Goal: Task Accomplishment & Management: Complete application form

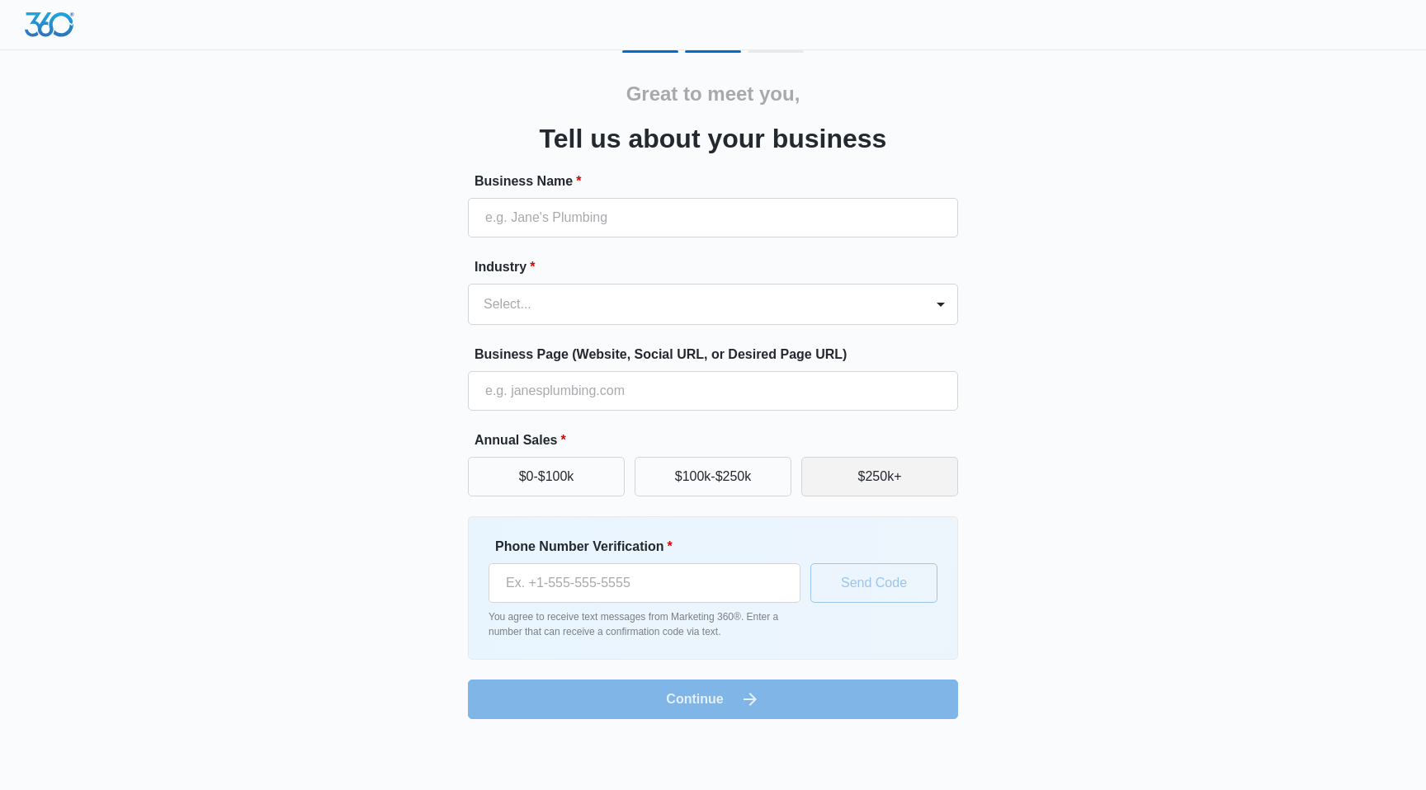
click at [866, 474] on button "$250k+" at bounding box center [879, 477] width 157 height 40
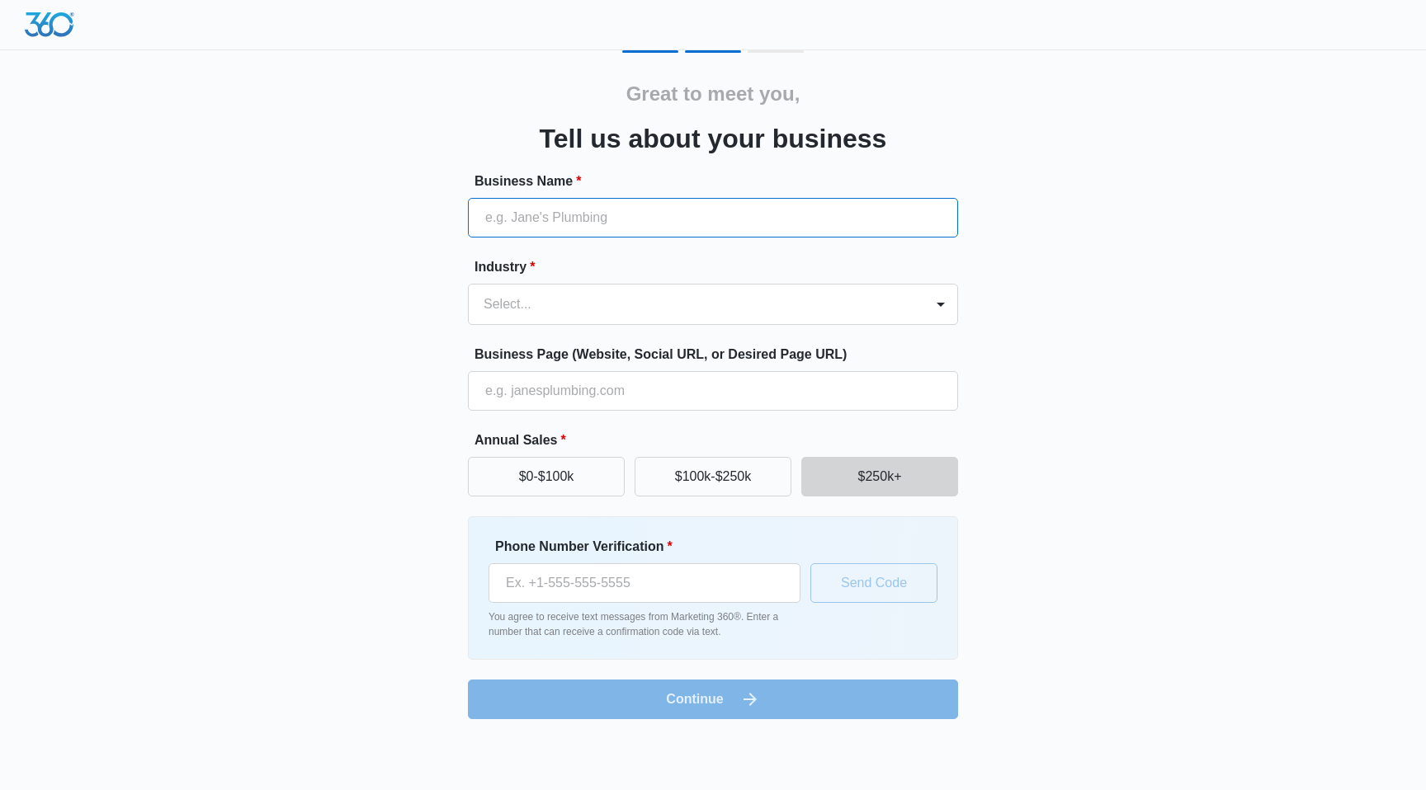
click at [708, 214] on input "Business Name *" at bounding box center [713, 218] width 490 height 40
type input "Coast Outdoors"
click at [656, 299] on div at bounding box center [692, 304] width 419 height 23
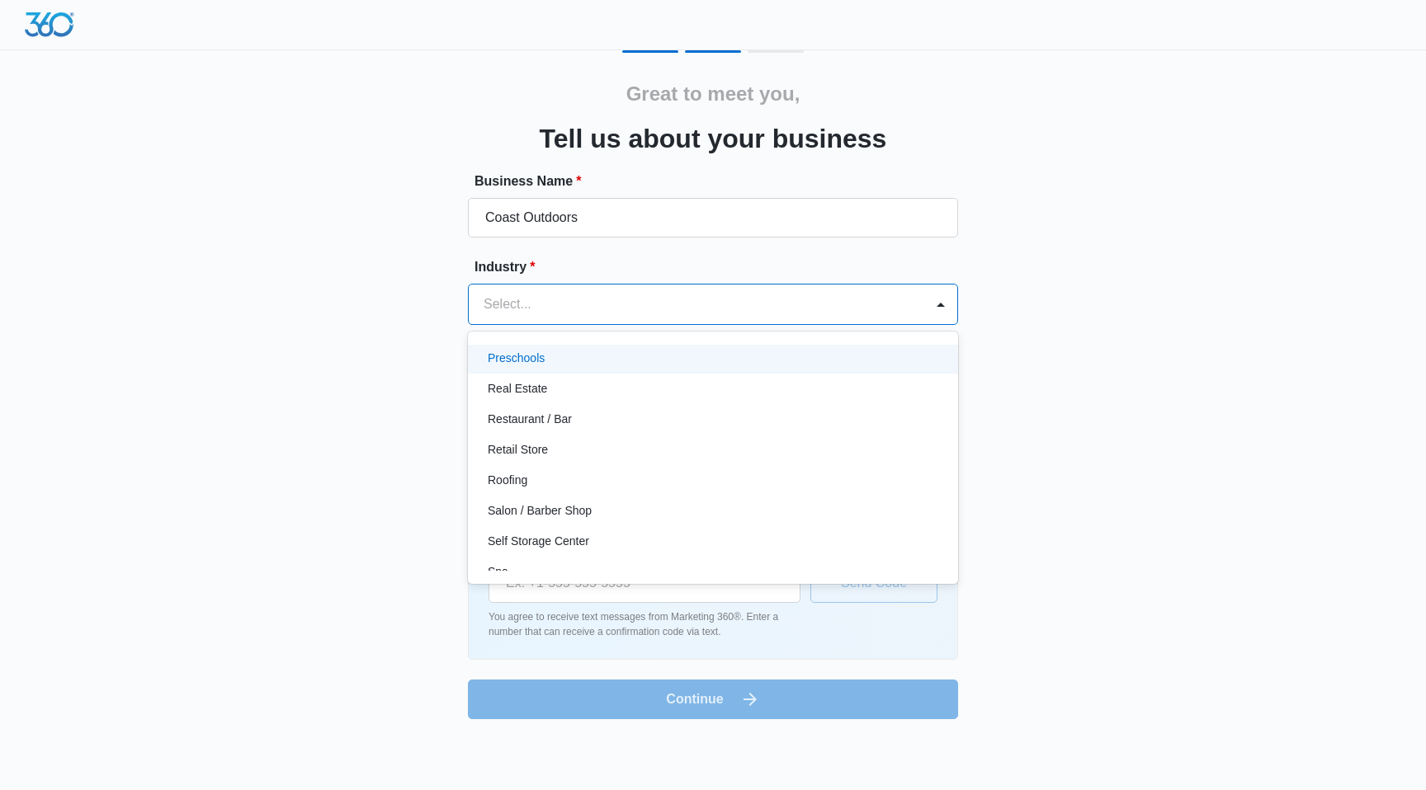
scroll to position [1149, 0]
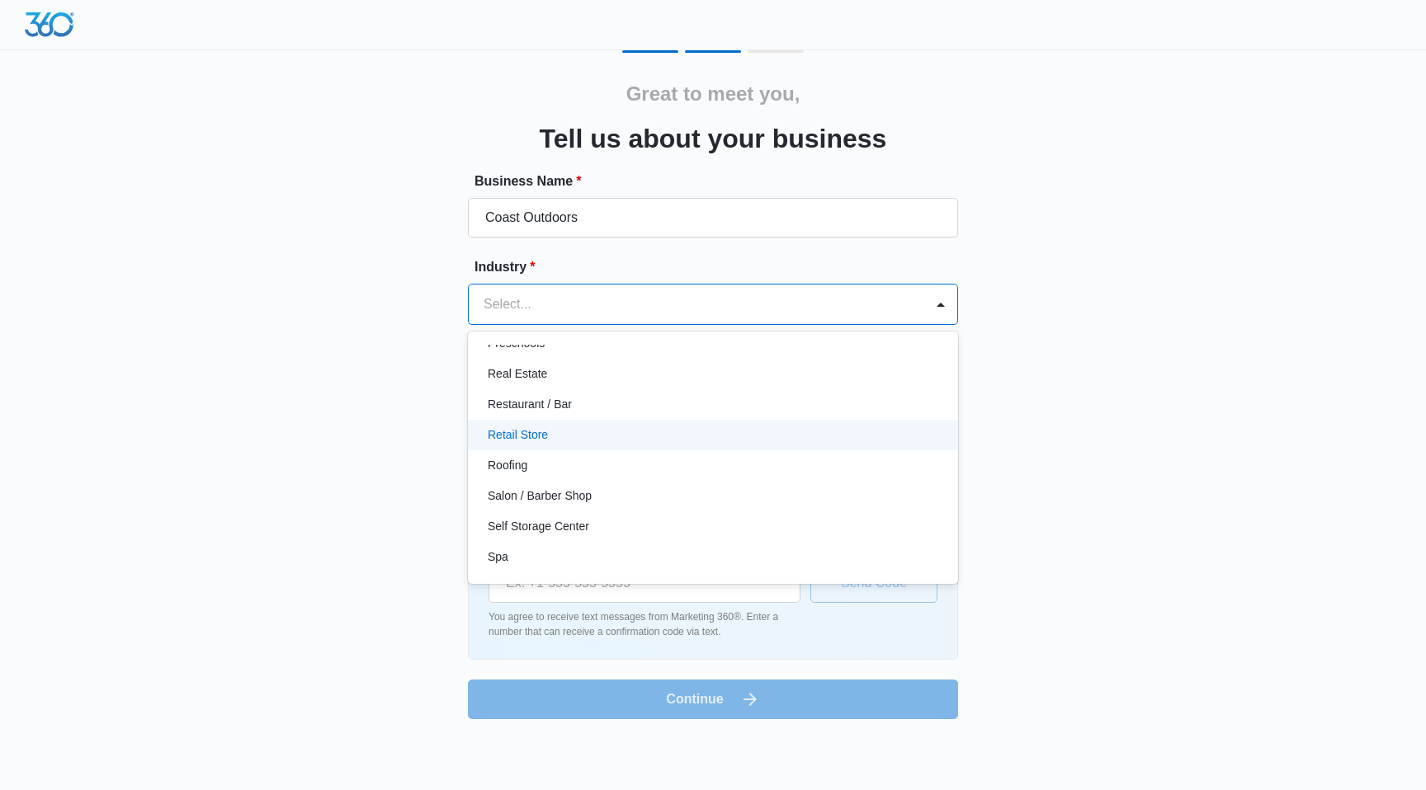
click at [600, 428] on div "Retail Store" at bounding box center [711, 434] width 447 height 17
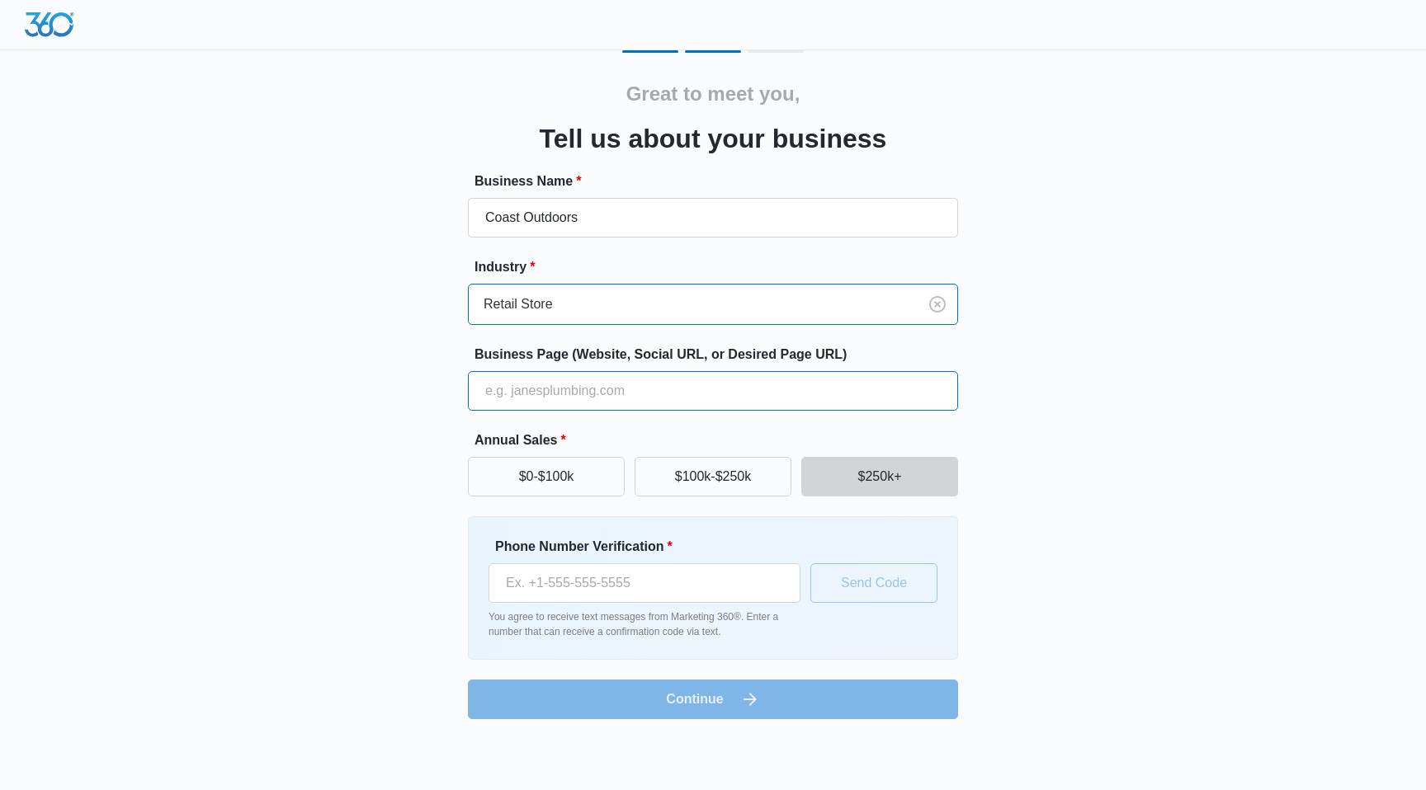
click at [571, 405] on input "Business Page (Website, Social URL, or Desired Page URL)" at bounding box center [713, 391] width 490 height 40
type input "[DOMAIN_NAME]"
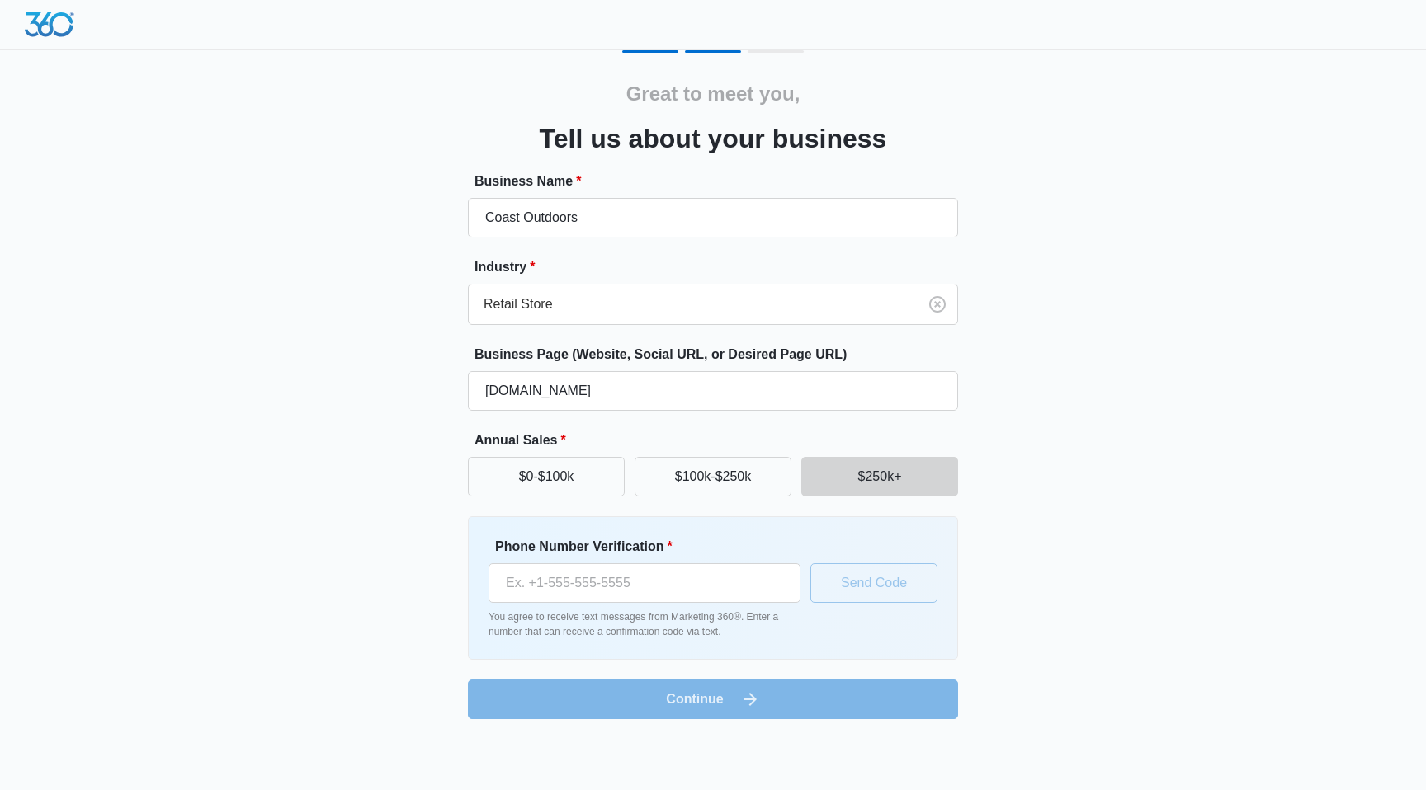
click at [374, 494] on div "Great to meet you, Tell us about your business Business Name * Coast Outdoors I…" at bounding box center [713, 384] width 990 height 669
click at [586, 587] on input "Phone Number Verification *" at bounding box center [644, 583] width 312 height 40
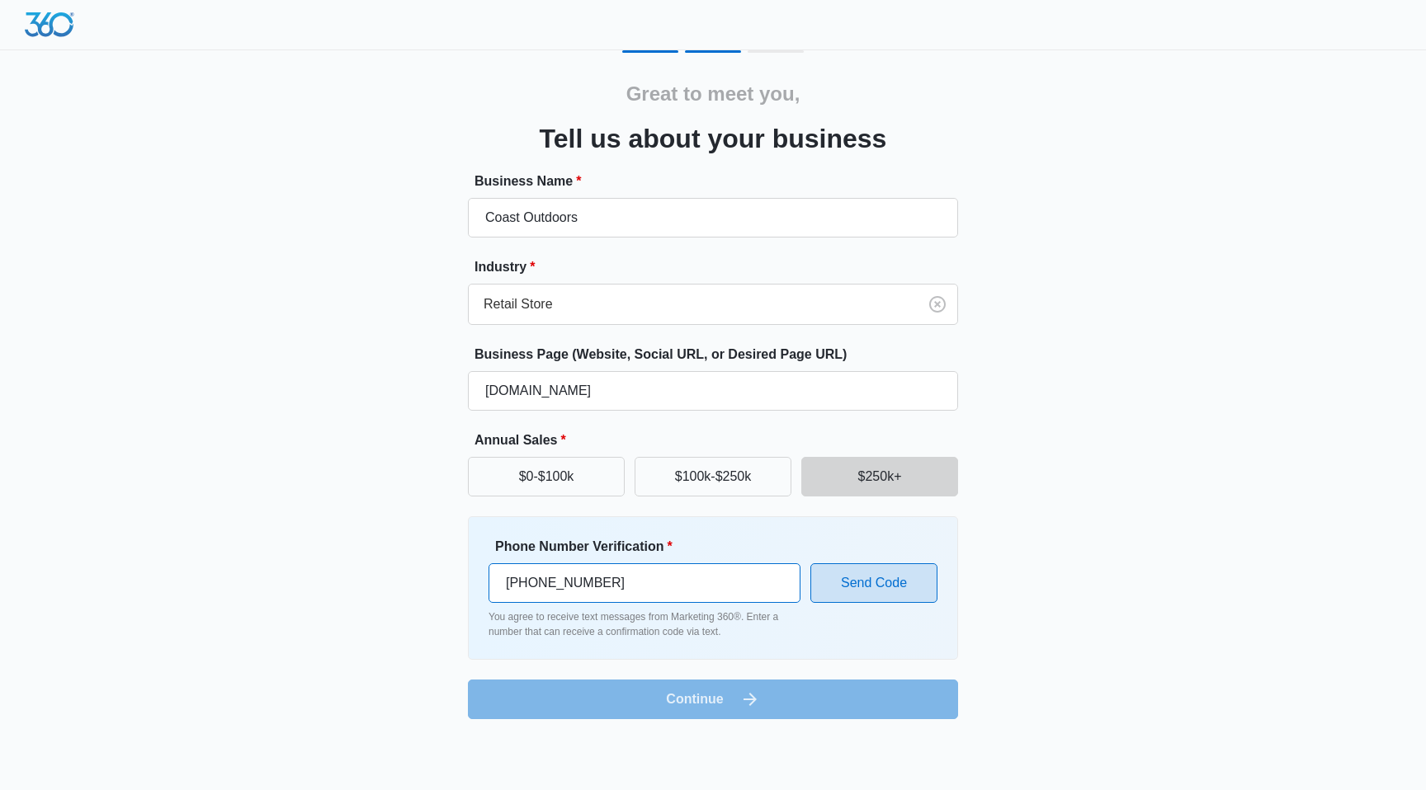
type input "[PHONE_NUMBER]"
click at [898, 589] on button "Send Code" at bounding box center [873, 583] width 127 height 40
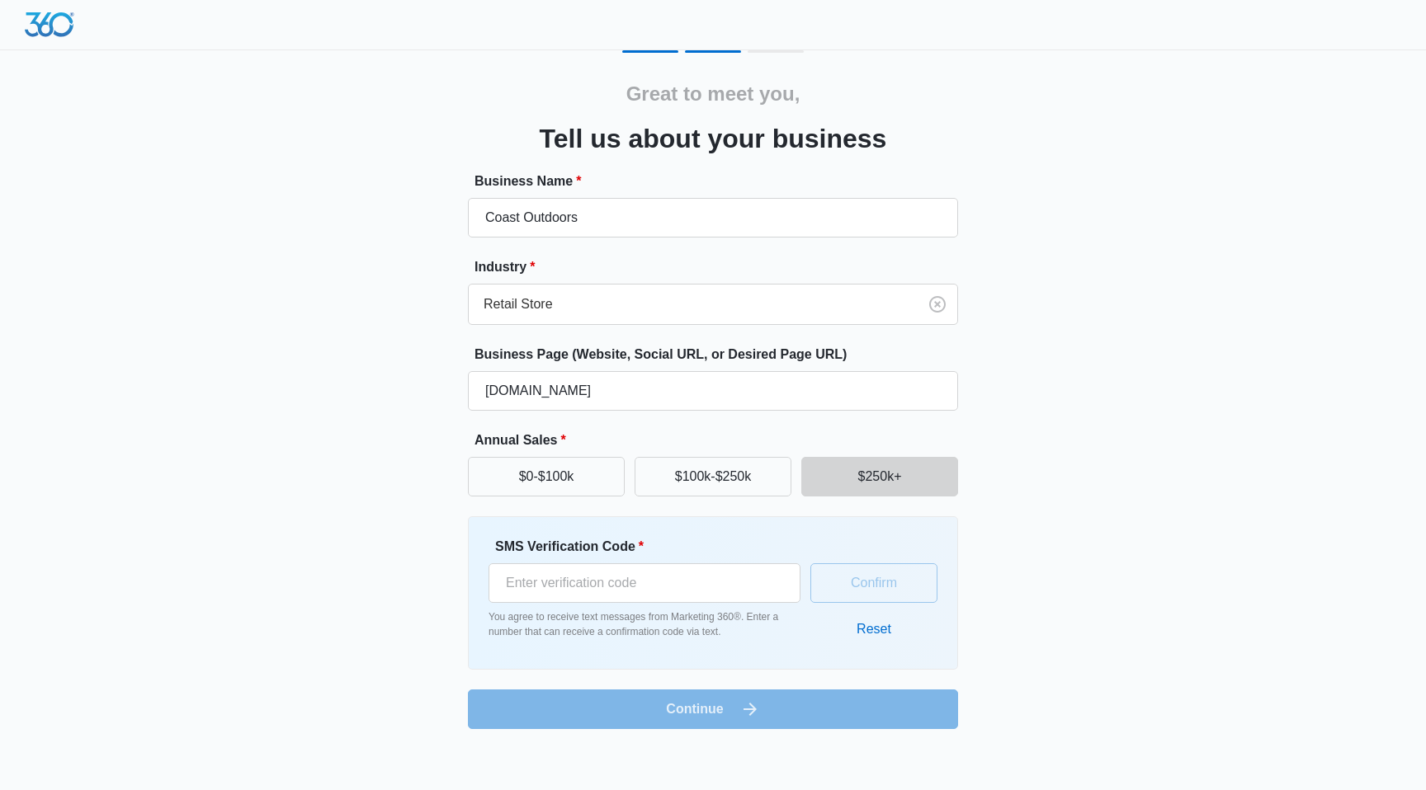
click at [718, 603] on div "SMS Verification Code * You agree to receive text messages from Marketing 360®.…" at bounding box center [644, 588] width 312 height 102
click at [670, 591] on input "SMS Verification Code *" at bounding box center [644, 583] width 312 height 40
type input "618241"
click at [909, 589] on button "Confirm" at bounding box center [873, 583] width 127 height 40
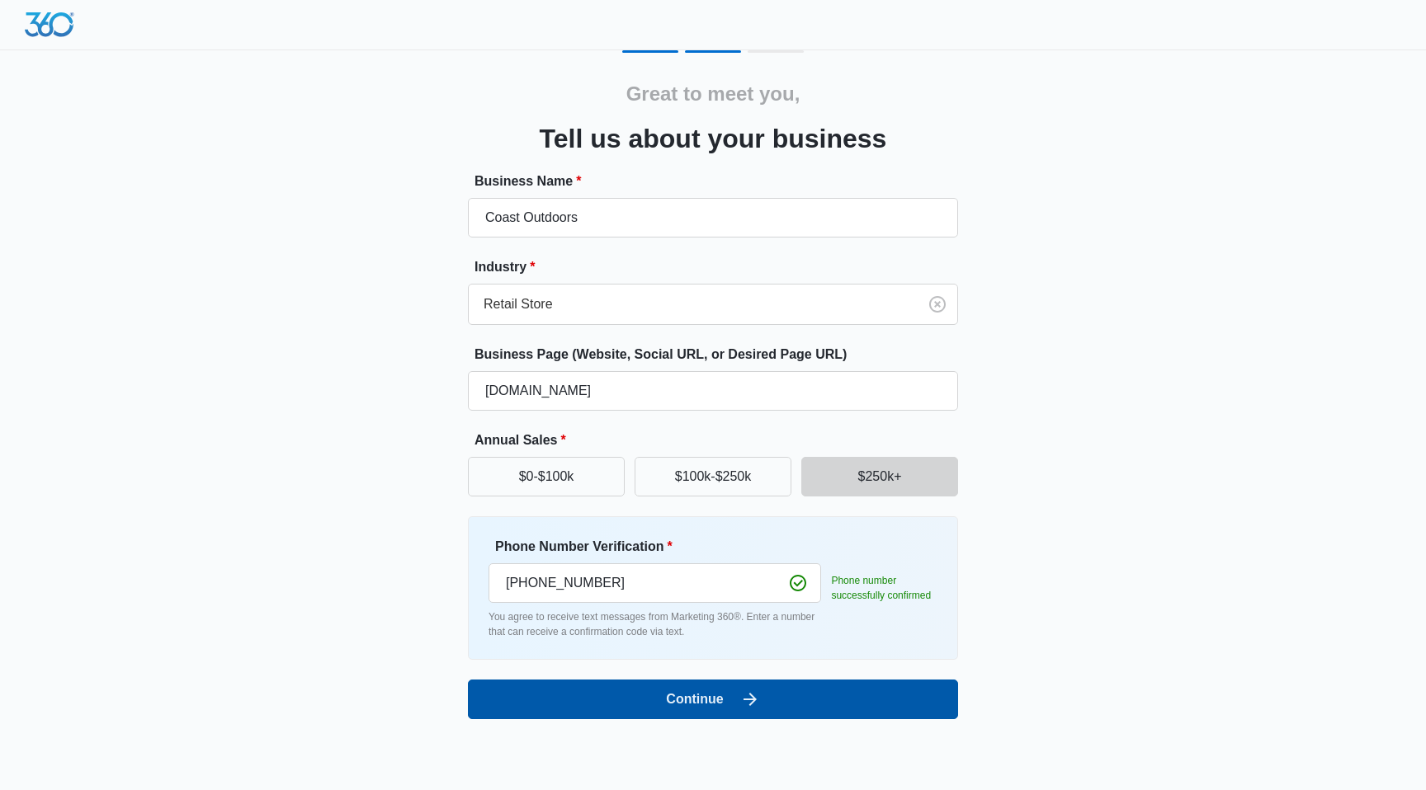
click at [863, 690] on button "Continue" at bounding box center [713, 700] width 490 height 40
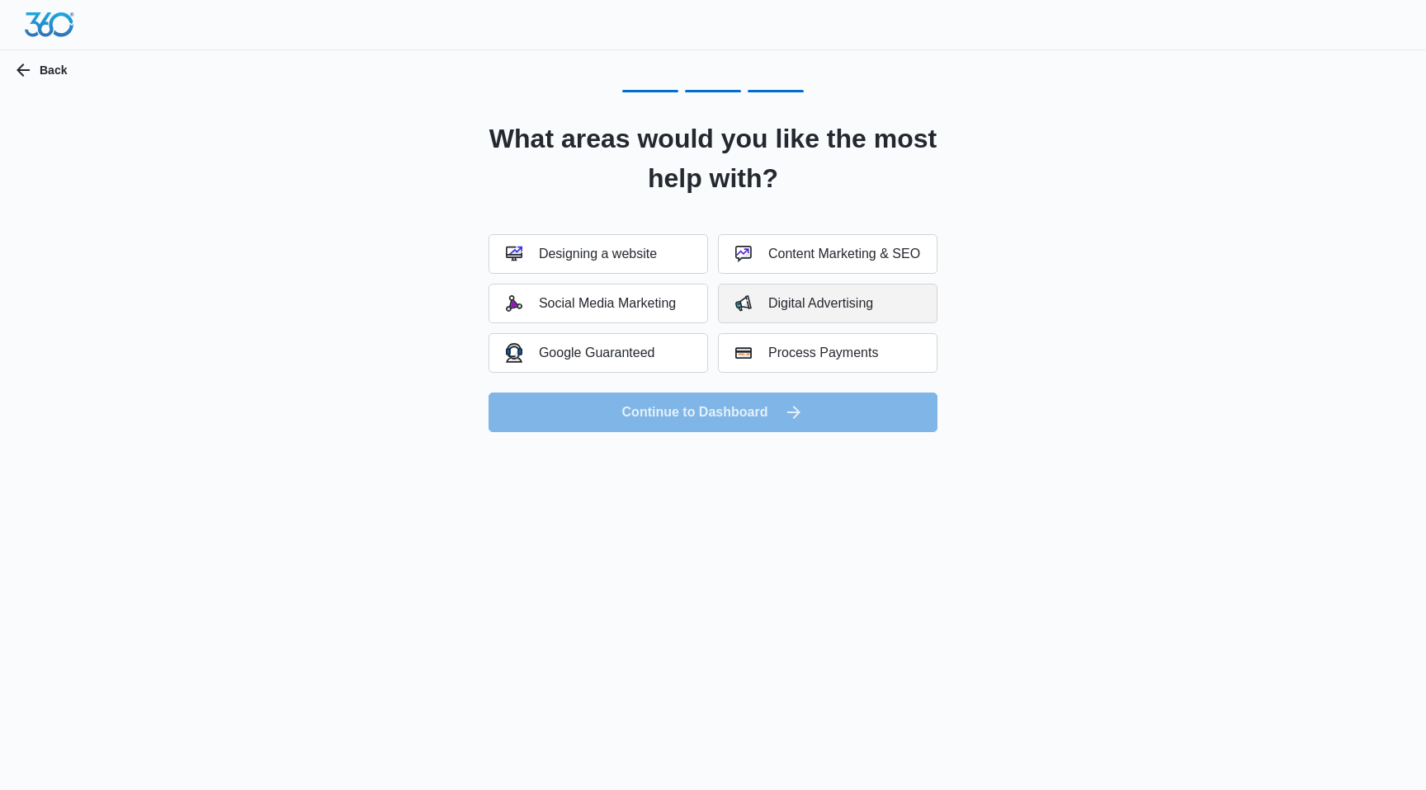
click at [914, 311] on button "Digital Advertising" at bounding box center [827, 304] width 219 height 40
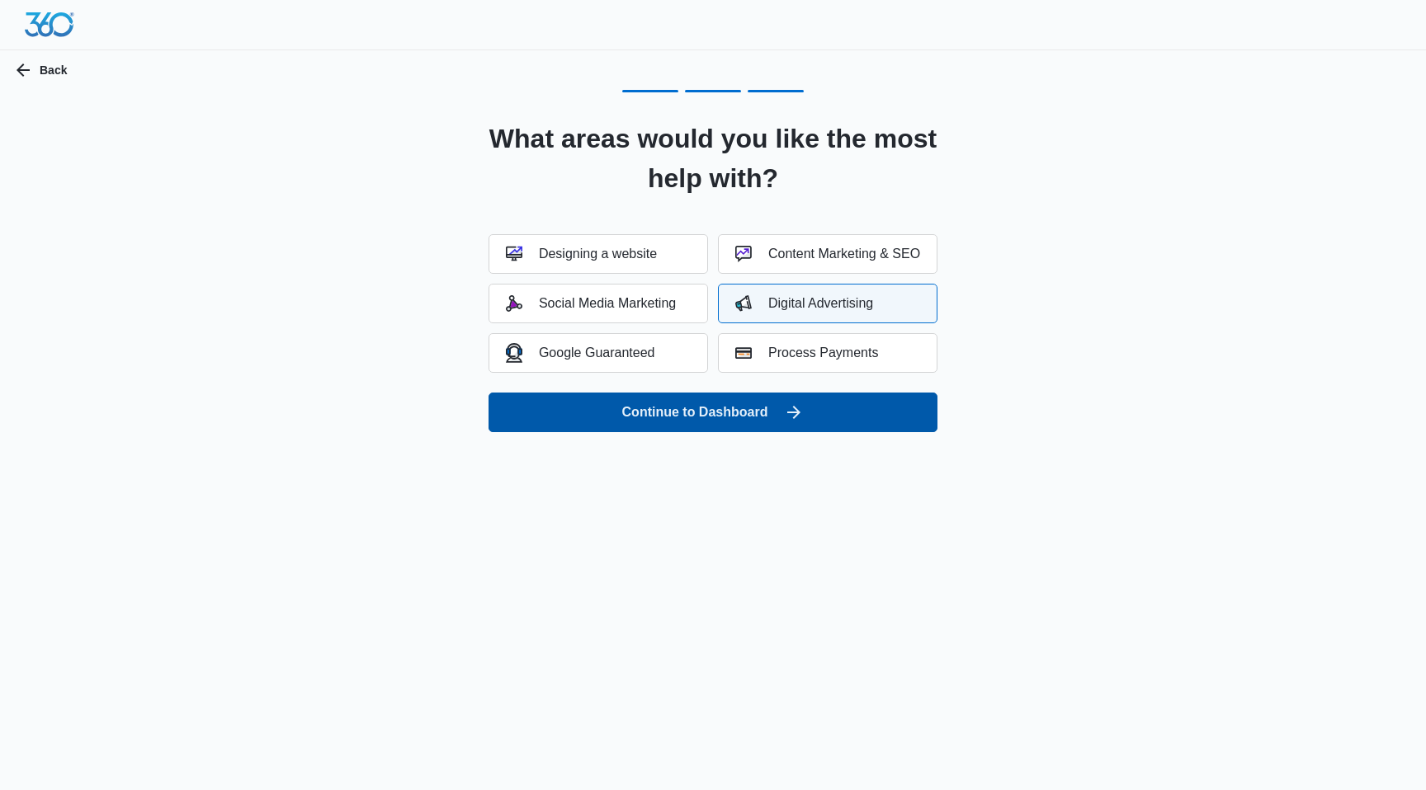
click at [836, 409] on button "Continue to Dashboard" at bounding box center [712, 413] width 449 height 40
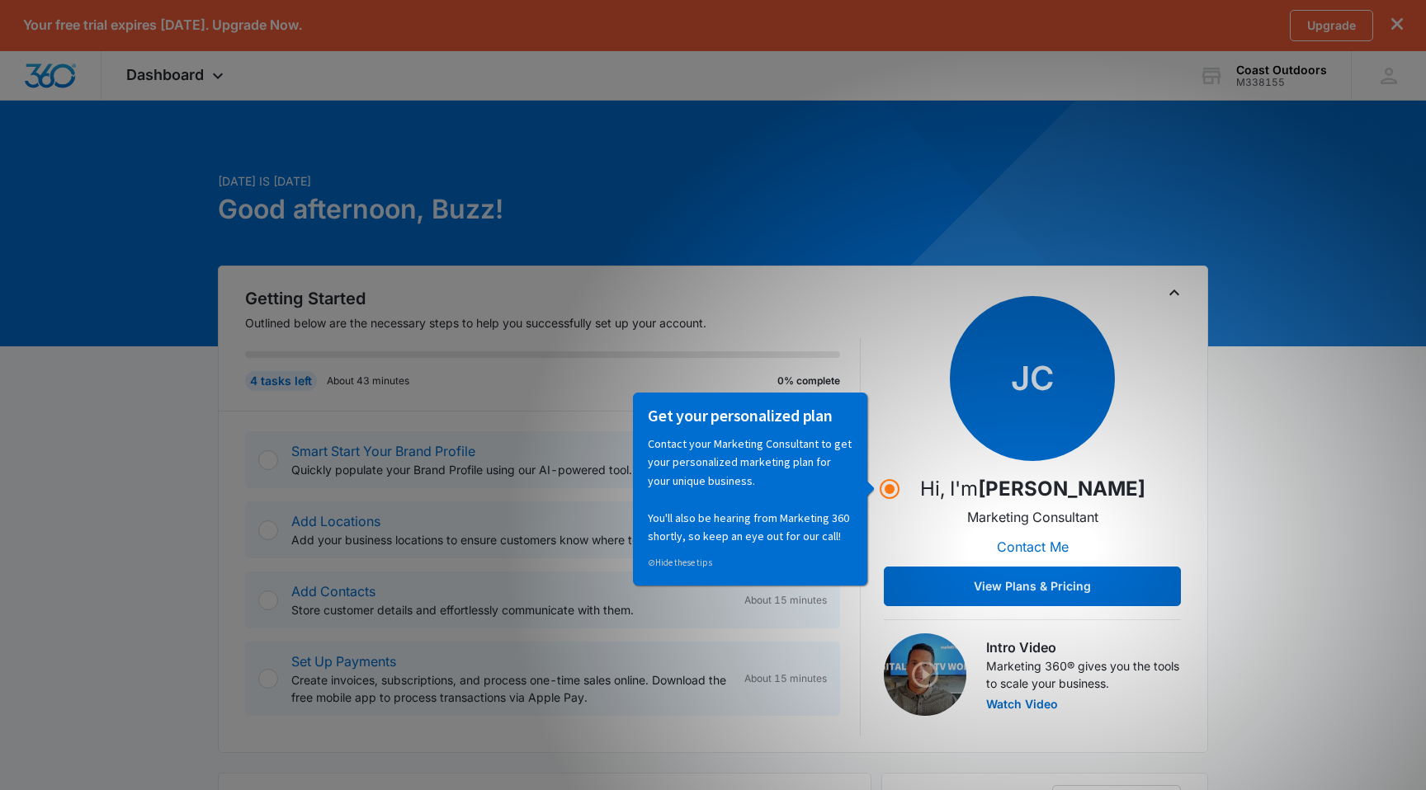
click at [1206, 449] on div "Getting Started Outlined below are the necessary steps to help you successfully…" at bounding box center [713, 510] width 990 height 488
click at [965, 579] on button "View Plans & Pricing" at bounding box center [1032, 587] width 297 height 40
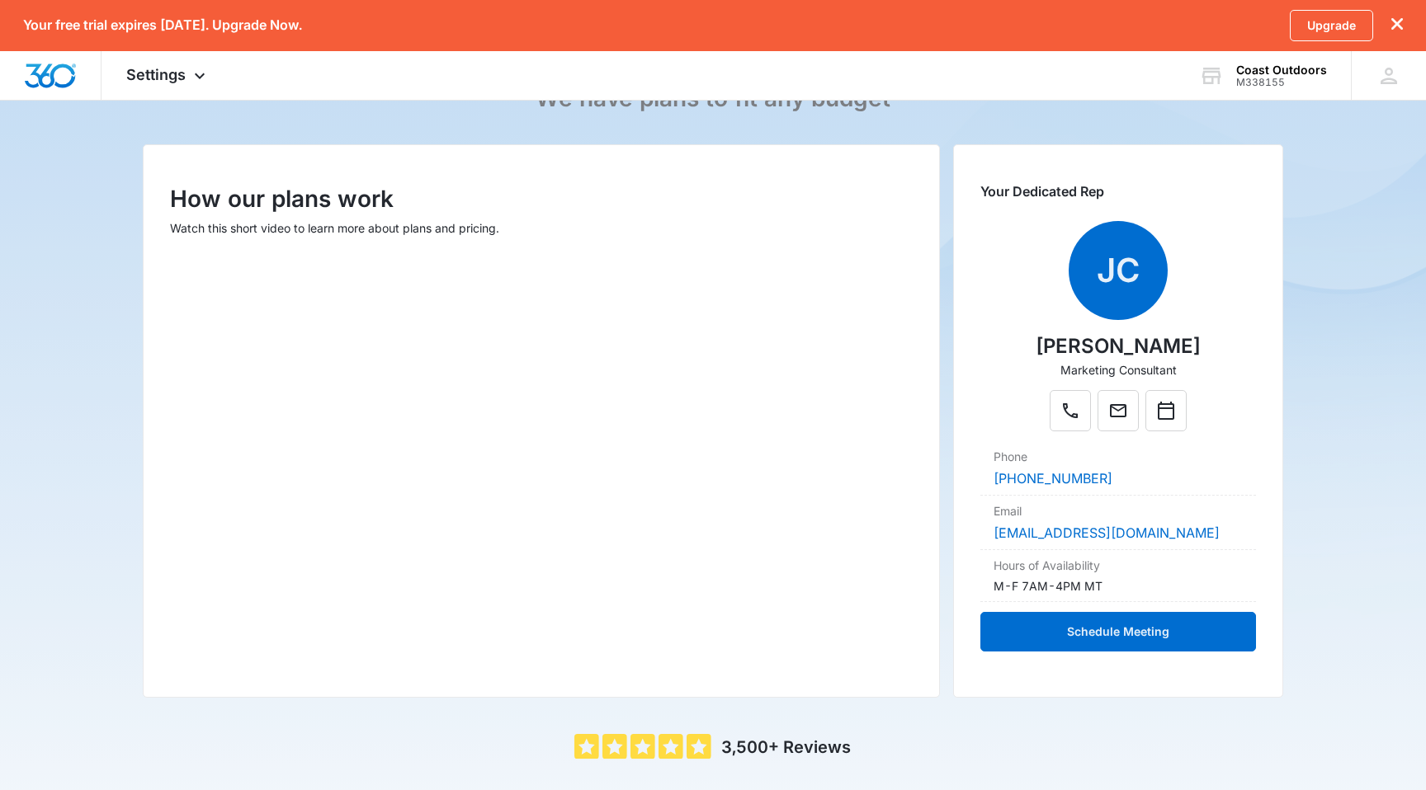
scroll to position [144, 0]
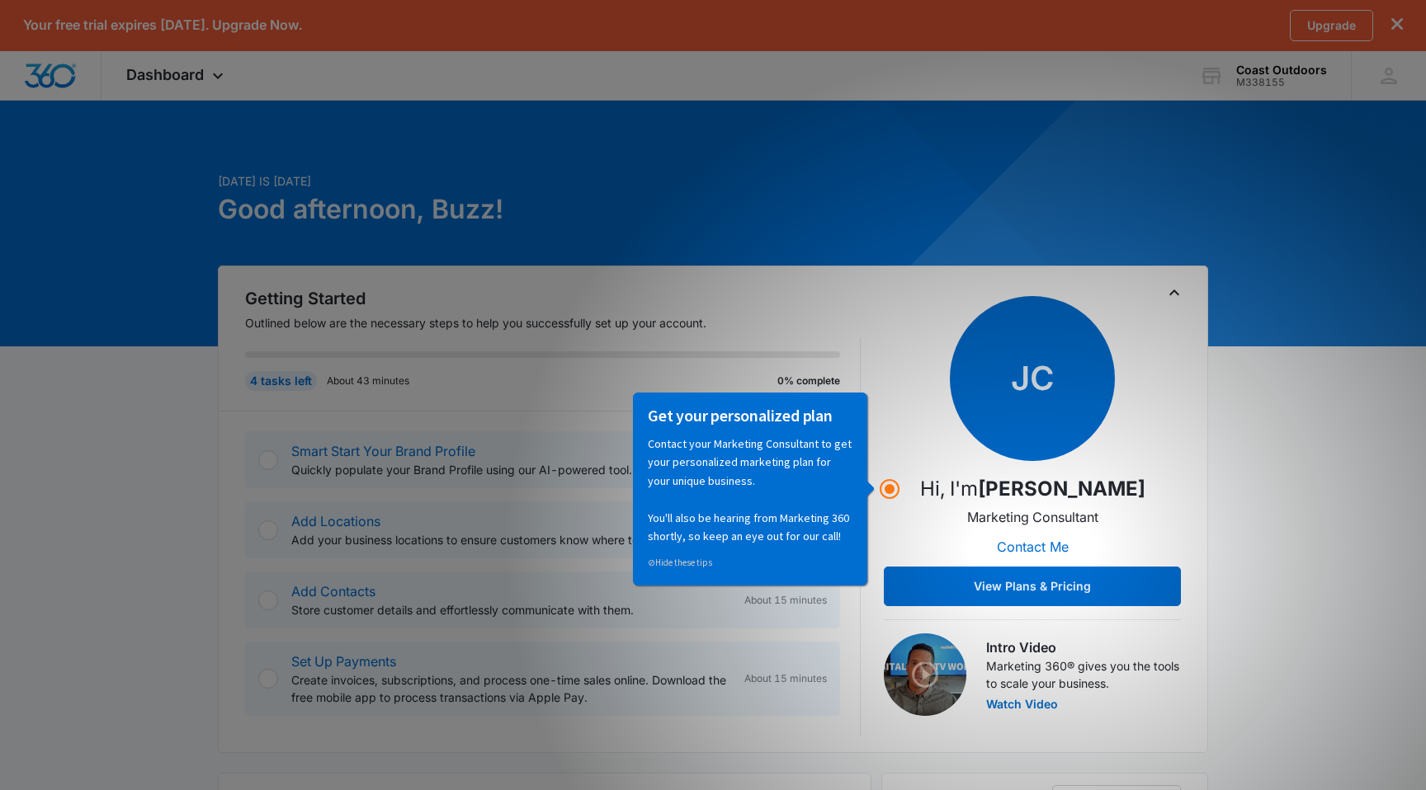
click at [1121, 436] on div "JC Hi, I'm Jordan Clay Marketing Consultant Contact Me View Plans & Pricing" at bounding box center [1032, 451] width 297 height 310
click at [888, 487] on circle "Hotspot (open by clicking or pressing space/enter)" at bounding box center [889, 489] width 15 height 15
click at [796, 493] on p "Contact your Marketing Consultant to get your personalized marketing plan for y…" at bounding box center [749, 489] width 205 height 111
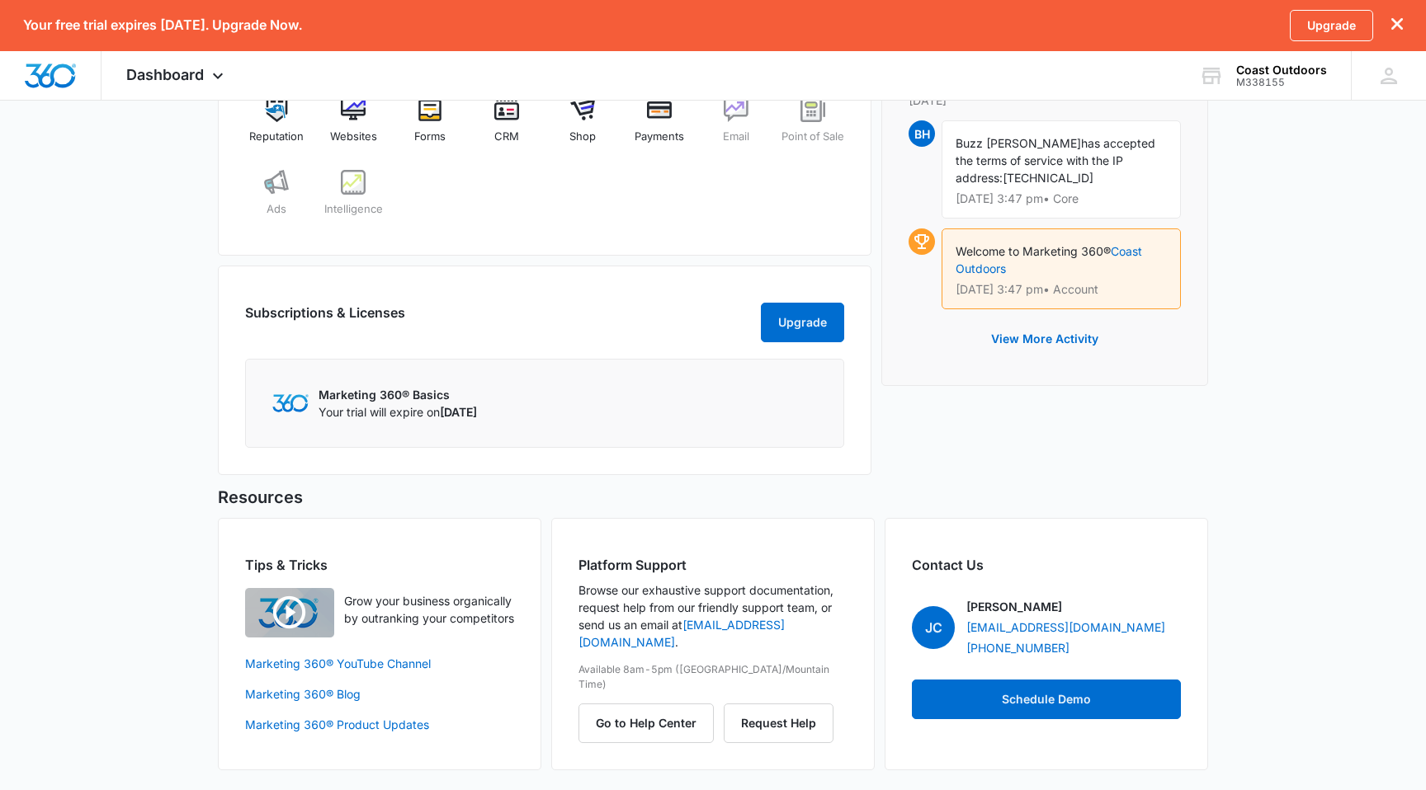
scroll to position [775, 0]
click at [822, 332] on button "Upgrade" at bounding box center [802, 323] width 83 height 40
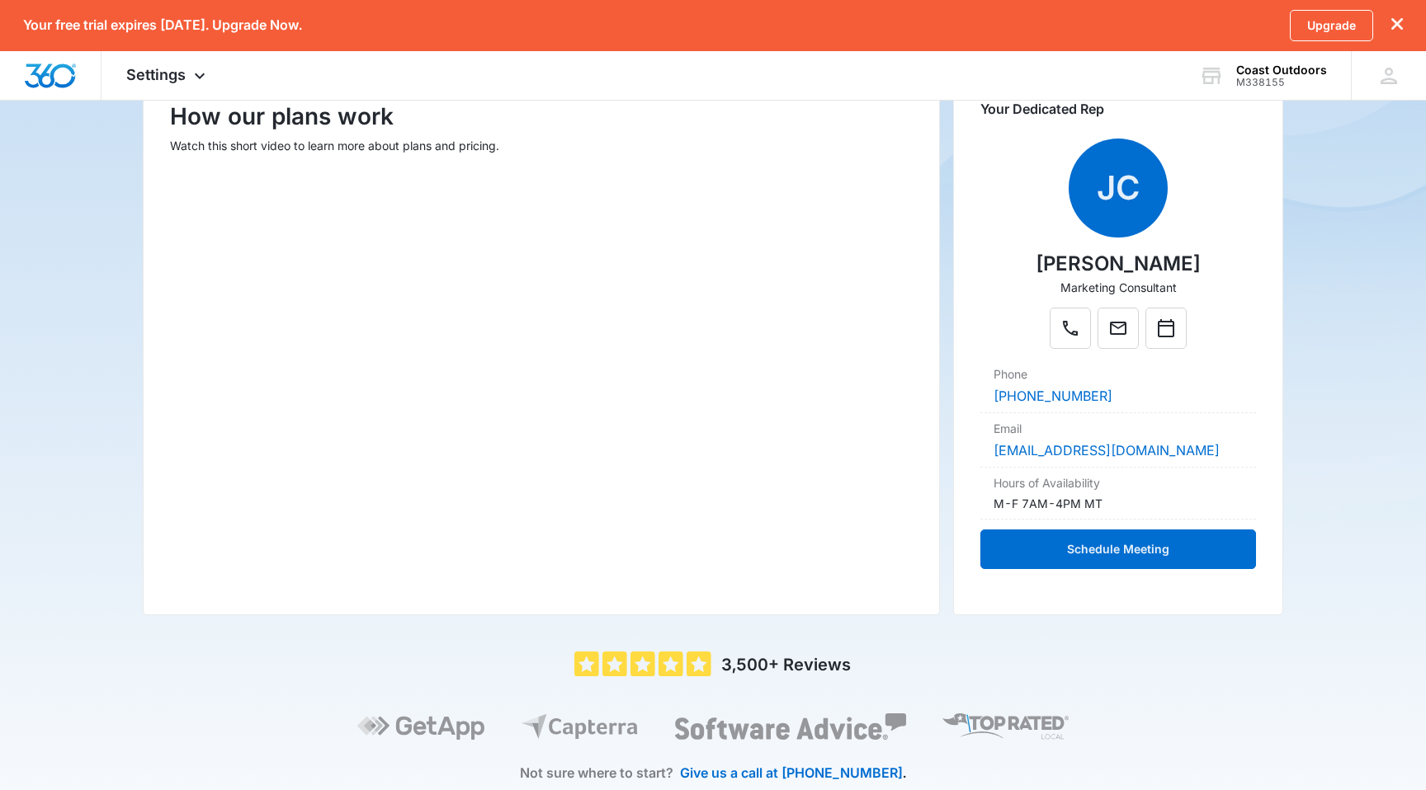
scroll to position [225, 0]
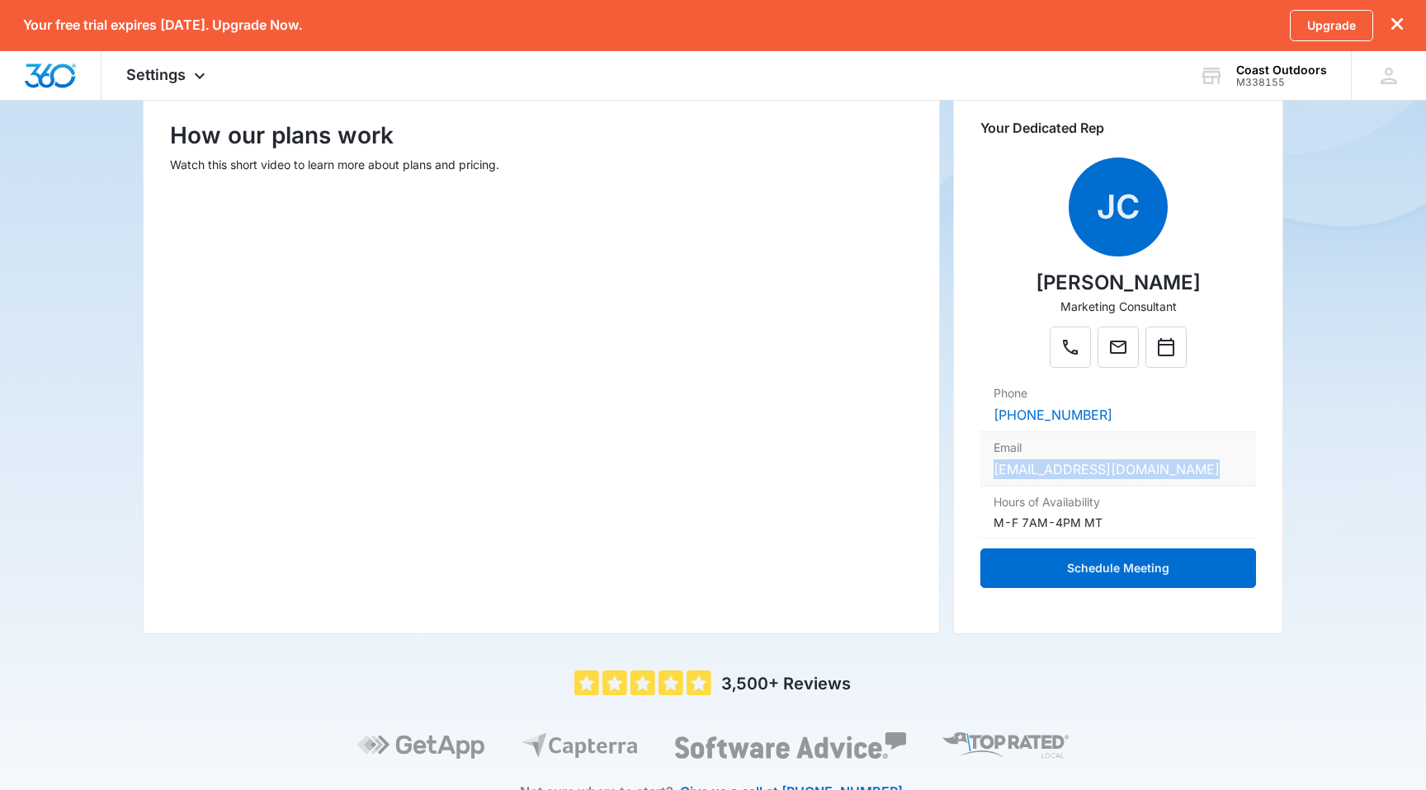
drag, startPoint x: 1209, startPoint y: 464, endPoint x: 990, endPoint y: 474, distance: 219.7
click at [990, 474] on div "Email jordan.clay@marketing360.com" at bounding box center [1118, 459] width 276 height 54
copy link "jordan.clay@marketing360.com"
click at [151, 468] on div "How our plans work Watch this short video to learn more about plans and pricing." at bounding box center [541, 358] width 797 height 554
click at [201, 78] on icon at bounding box center [200, 80] width 10 height 6
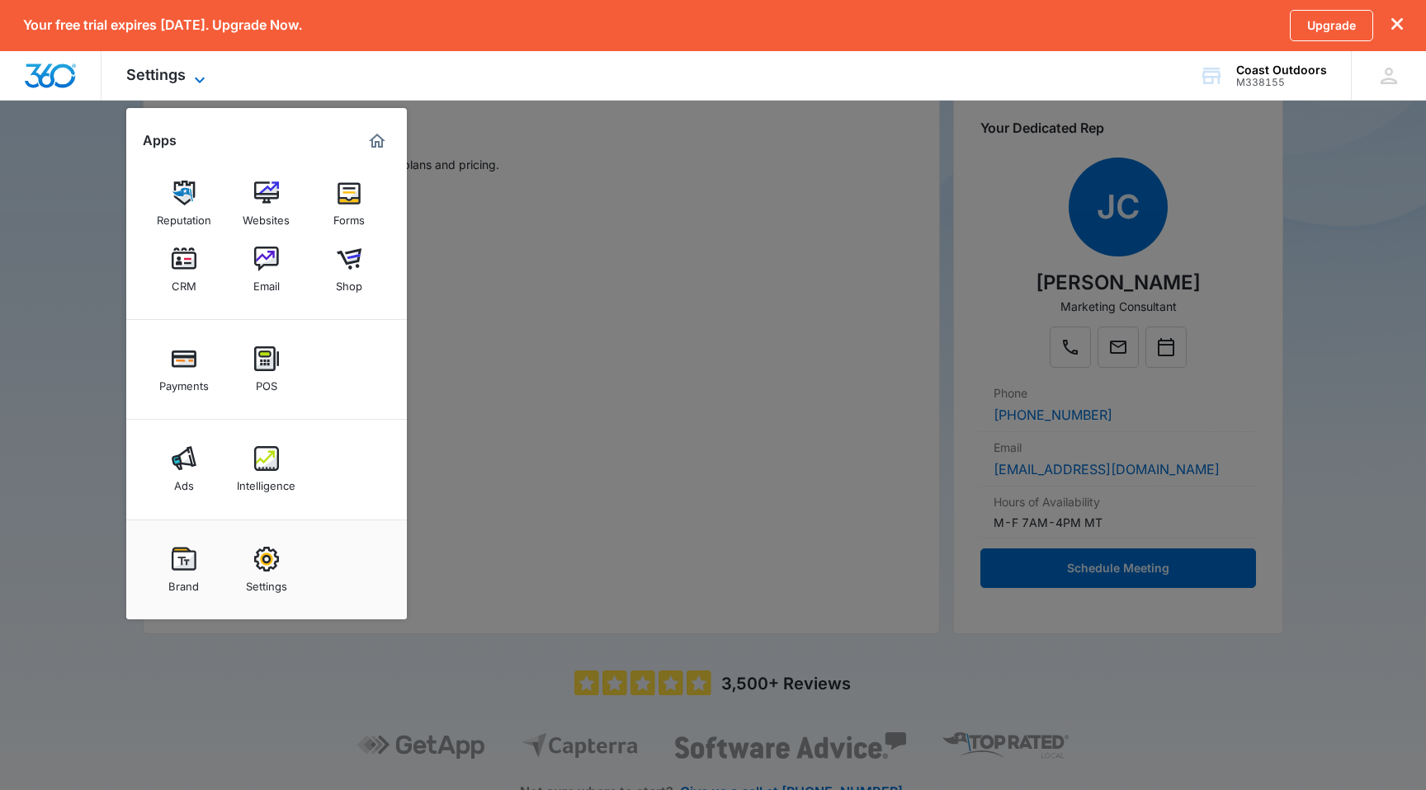
click at [200, 78] on icon at bounding box center [200, 80] width 20 height 20
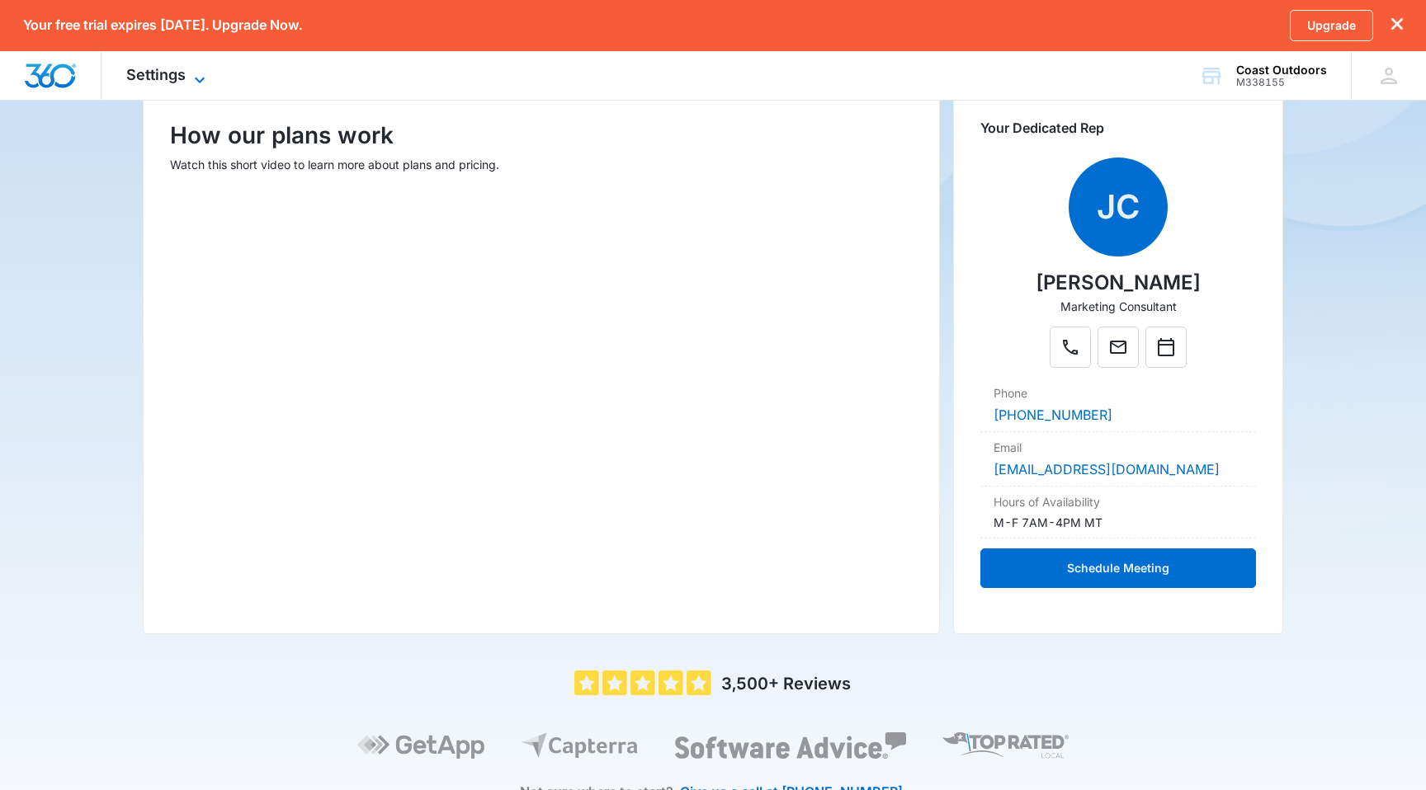
click at [200, 78] on icon at bounding box center [200, 80] width 20 height 20
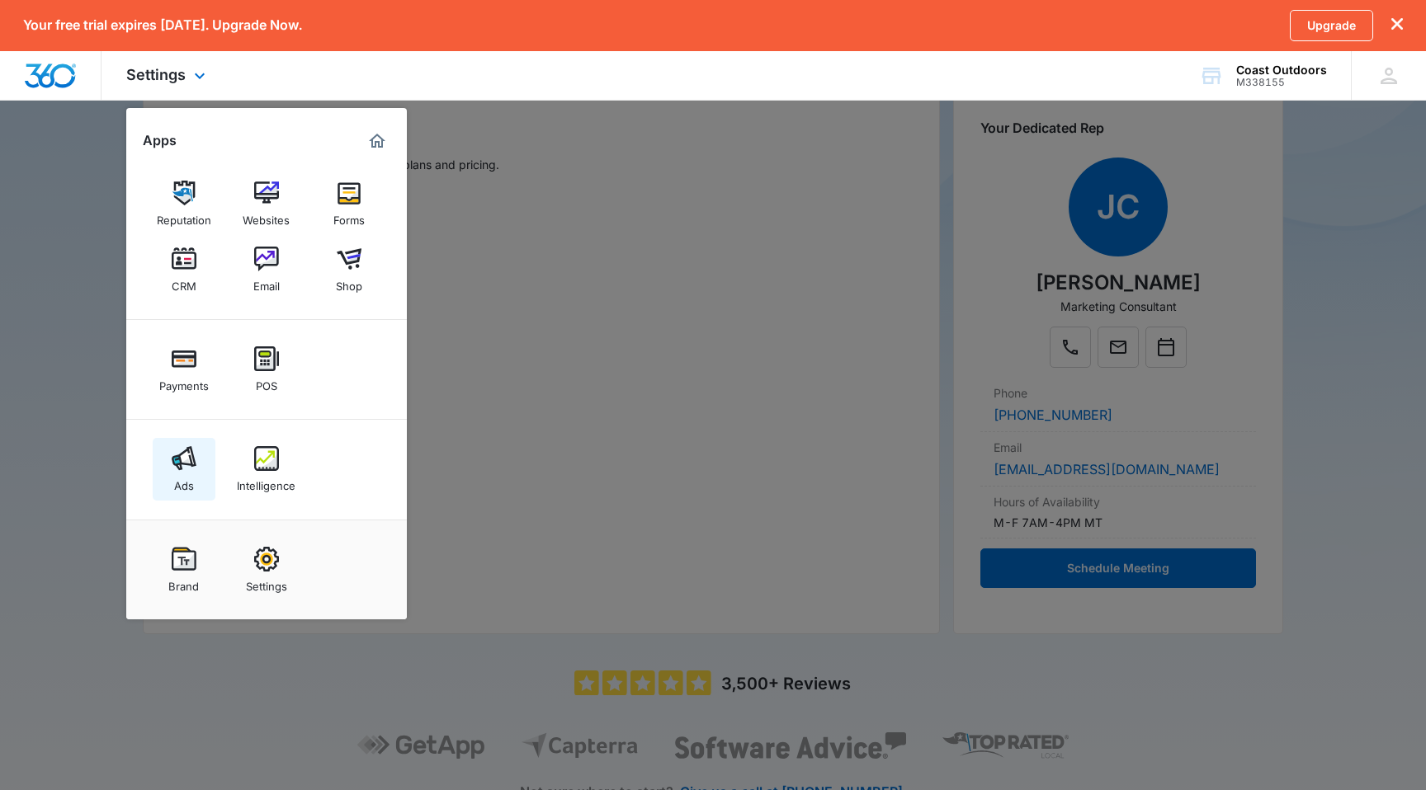
click at [191, 463] on img at bounding box center [184, 458] width 25 height 25
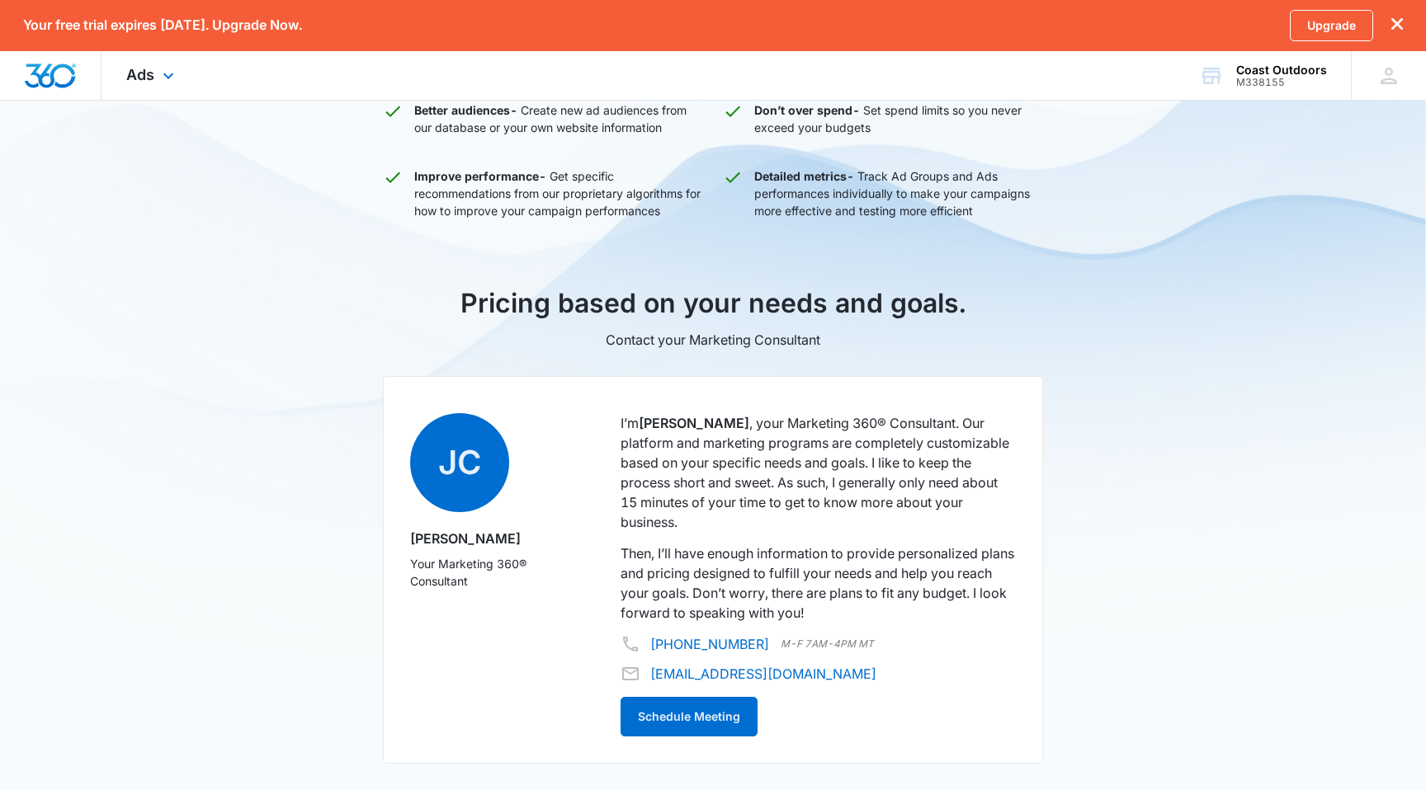
scroll to position [702, 0]
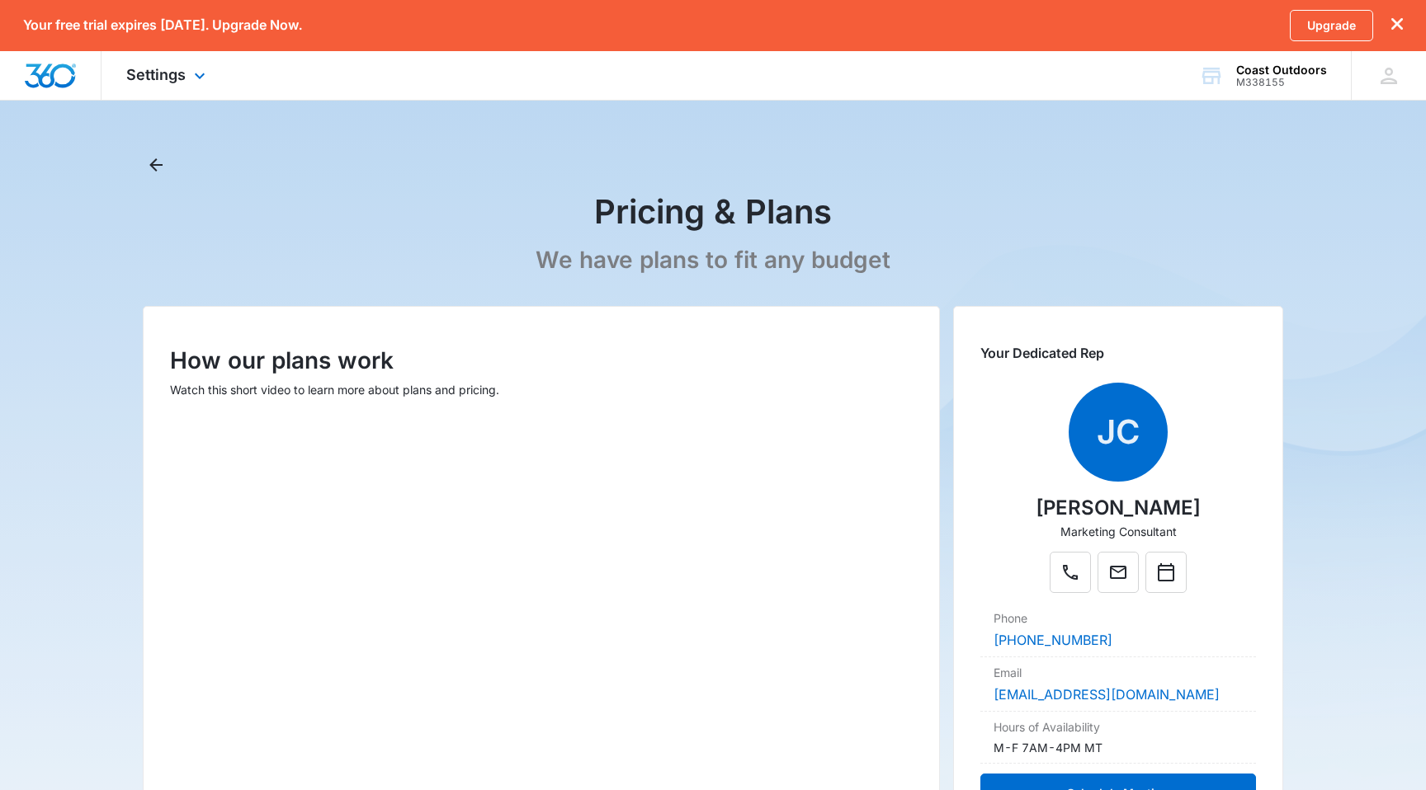
click at [188, 82] on div "Settings Apps Reputation Websites Forms CRM Email Shop Payments POS Ads Intelli…" at bounding box center [167, 75] width 133 height 49
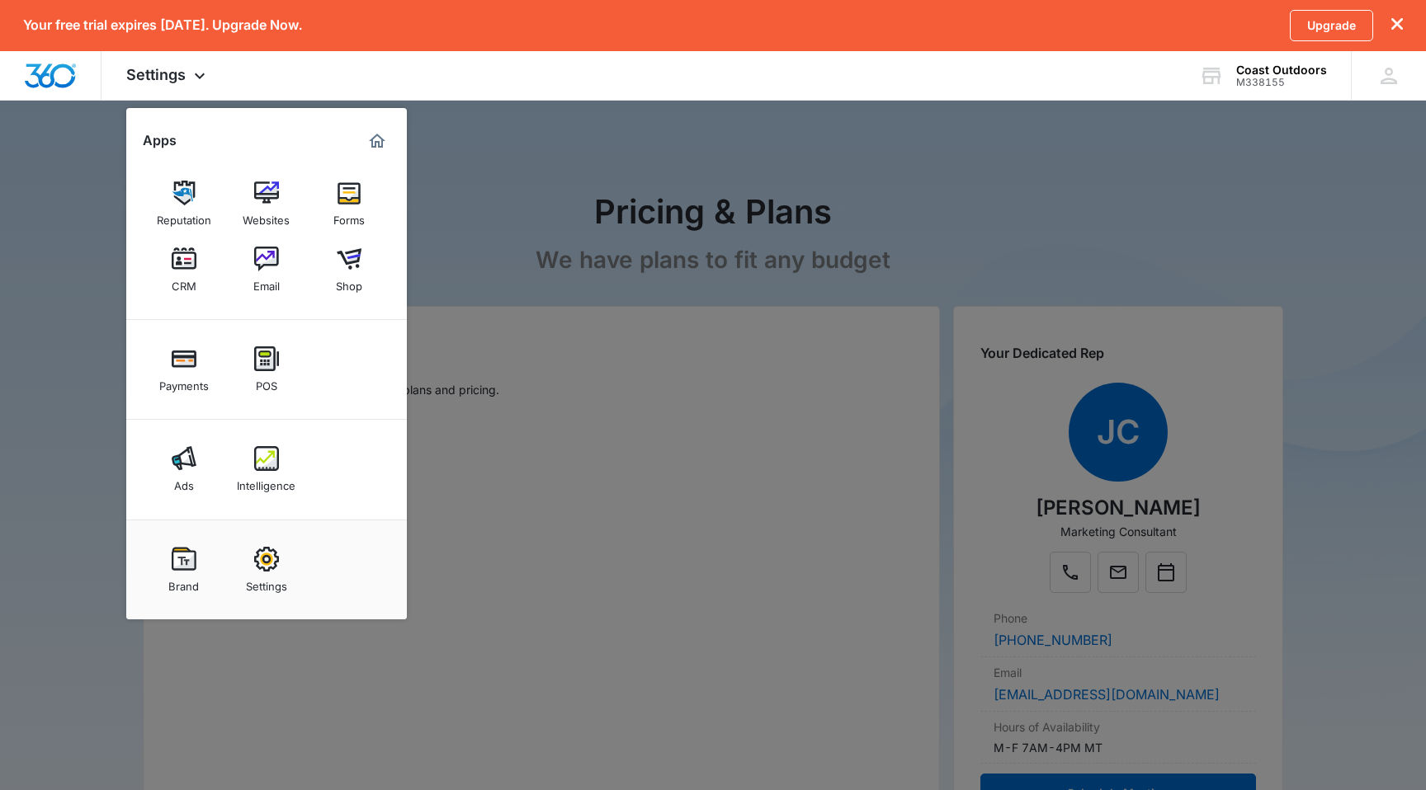
click at [70, 351] on div at bounding box center [713, 395] width 1426 height 790
